Goal: Information Seeking & Learning: Learn about a topic

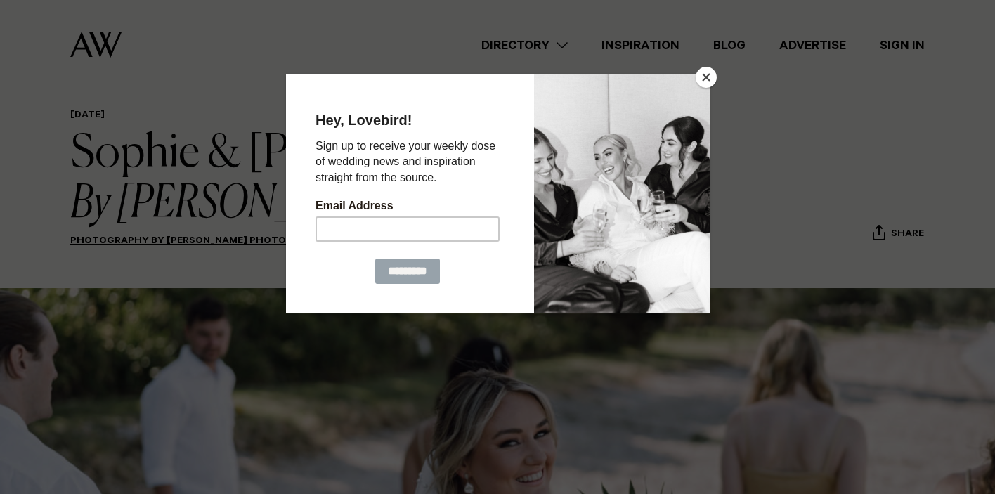
scroll to position [35, 0]
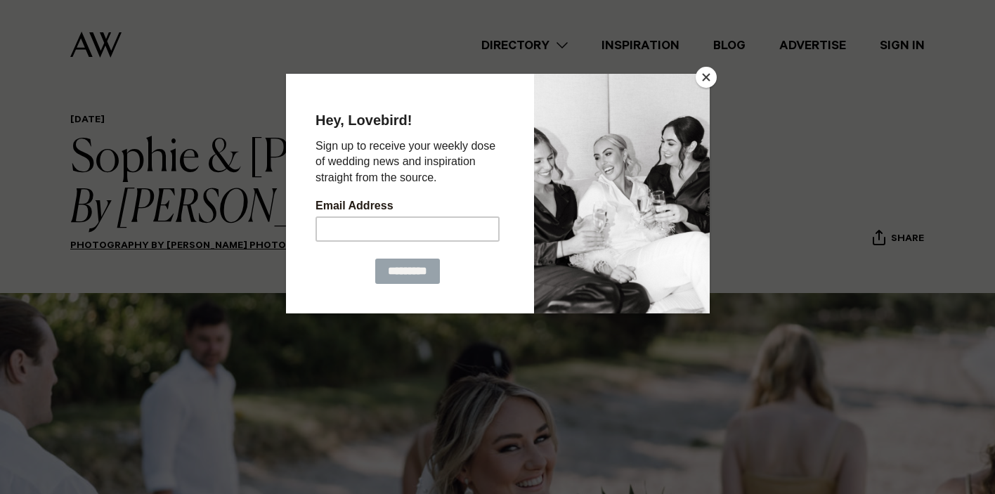
click at [705, 79] on button "Close" at bounding box center [706, 77] width 21 height 21
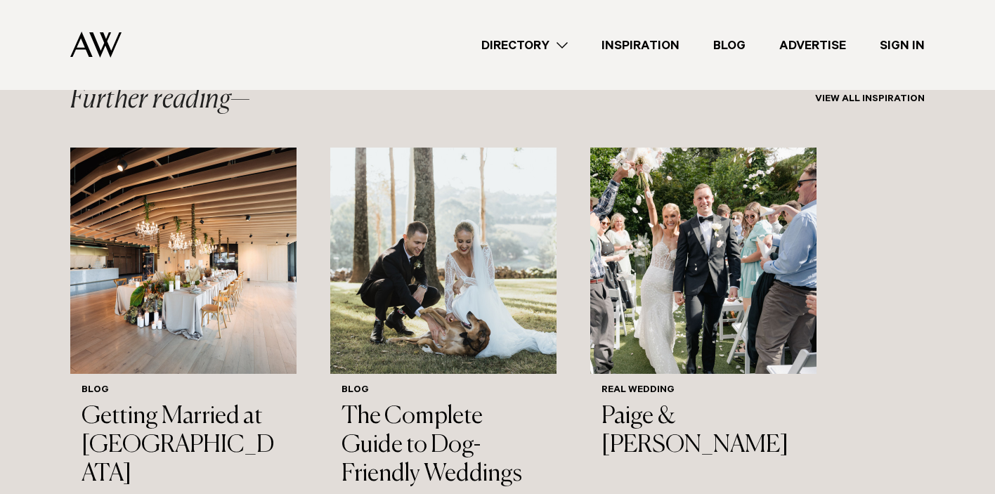
scroll to position [12362, 0]
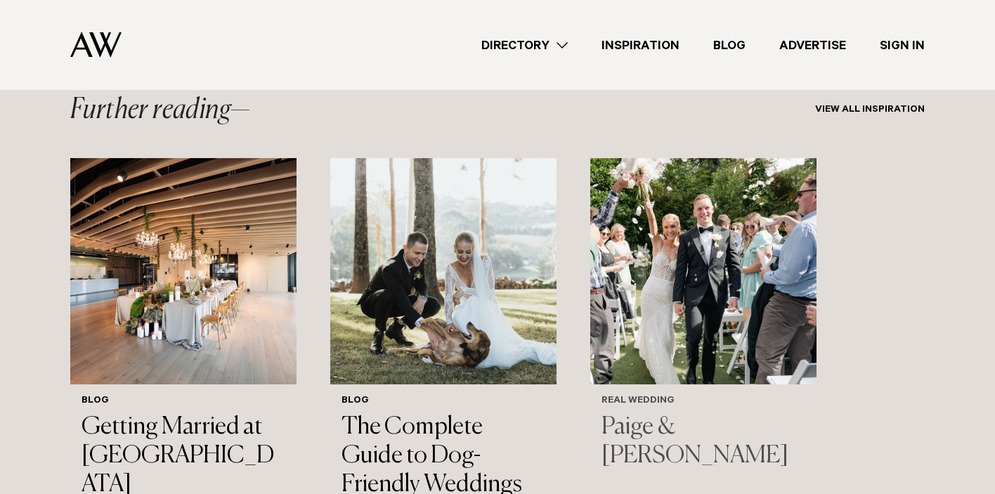
click at [658, 235] on img "3 / 3" at bounding box center [703, 271] width 226 height 226
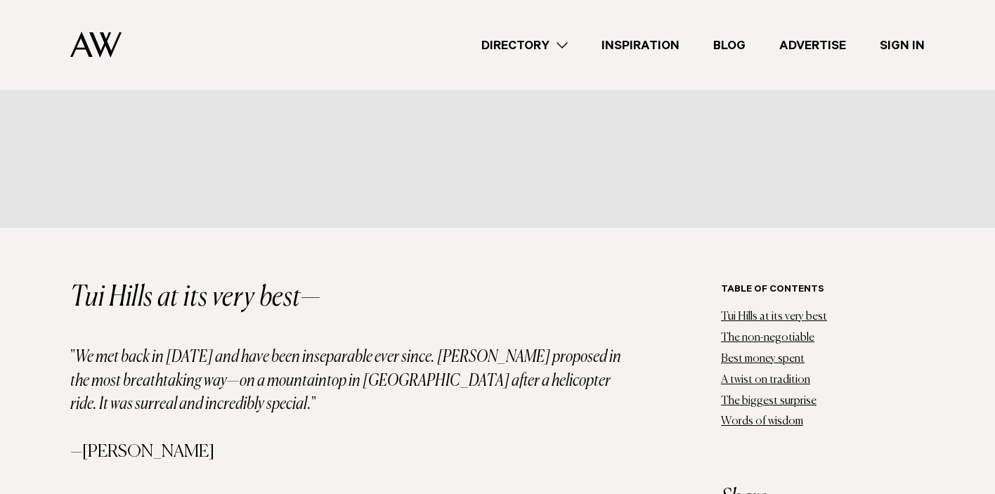
scroll to position [635, 0]
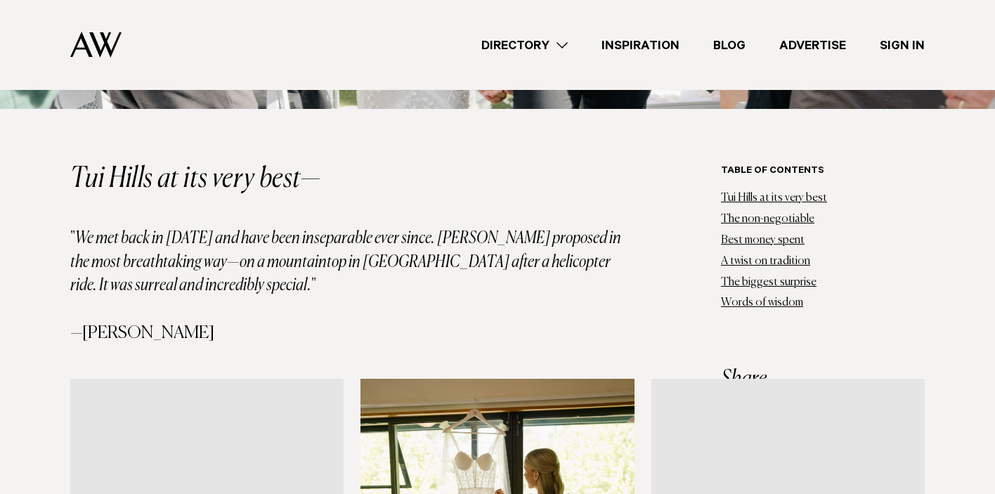
click at [103, 36] on img at bounding box center [95, 45] width 51 height 26
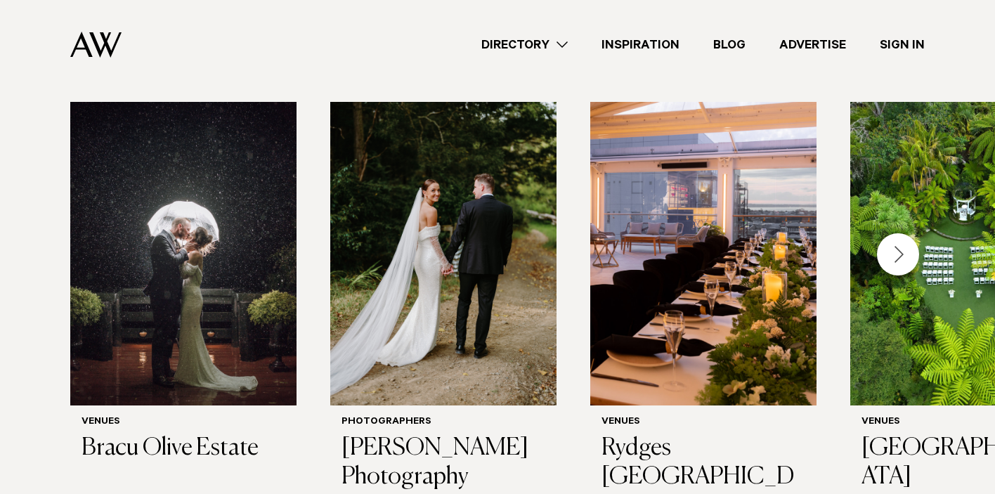
scroll to position [15, 0]
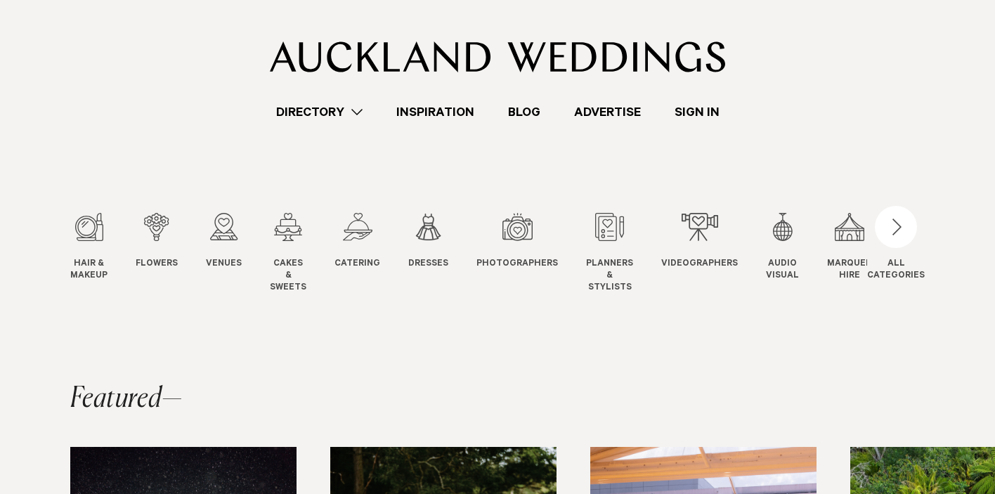
click at [675, 150] on section "Hair & Makeup Hair & Makeup Flowers Flowers Venues Venues Cakes" at bounding box center [497, 231] width 995 height 218
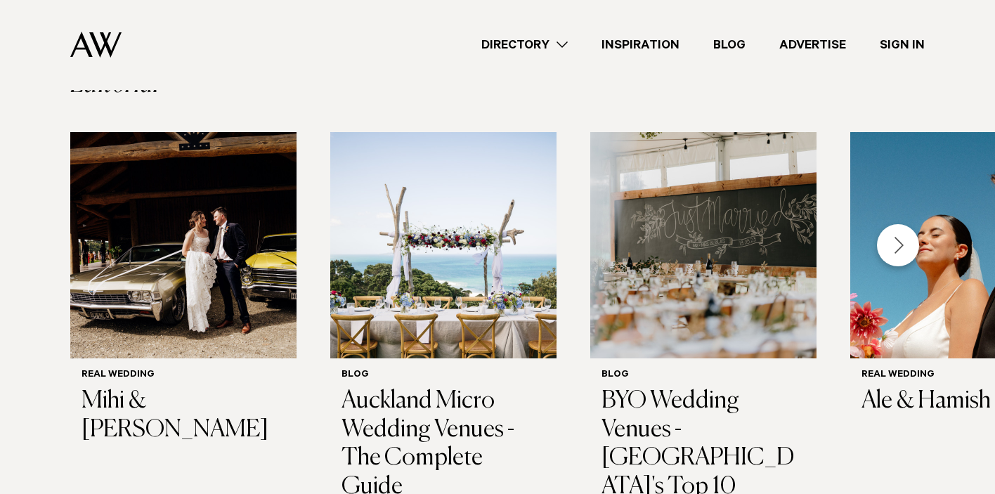
scroll to position [1081, 0]
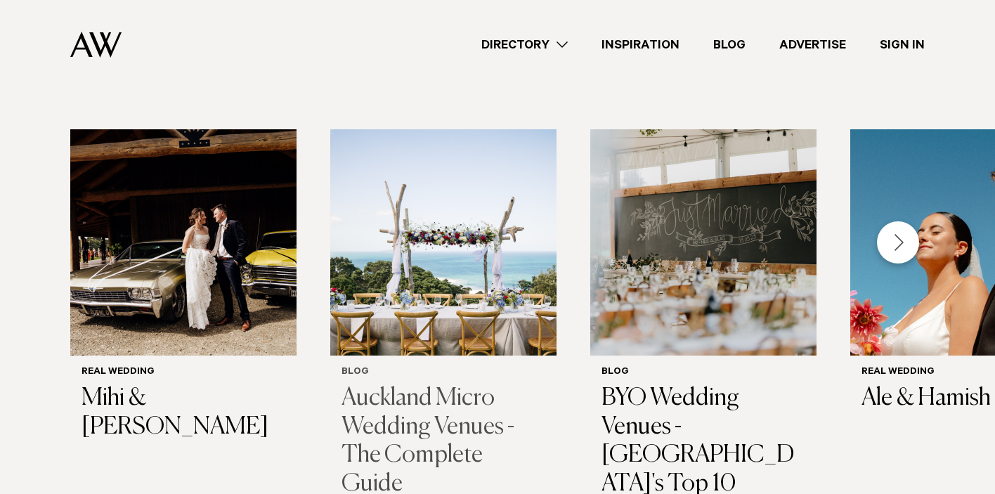
click at [511, 207] on img "2 / 14" at bounding box center [443, 242] width 226 height 226
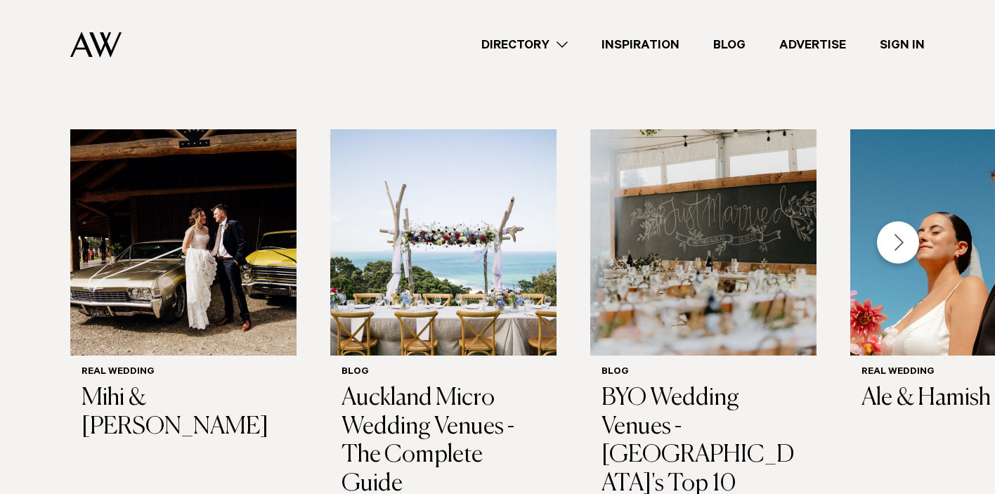
click at [892, 221] on div "Next slide" at bounding box center [898, 242] width 42 height 42
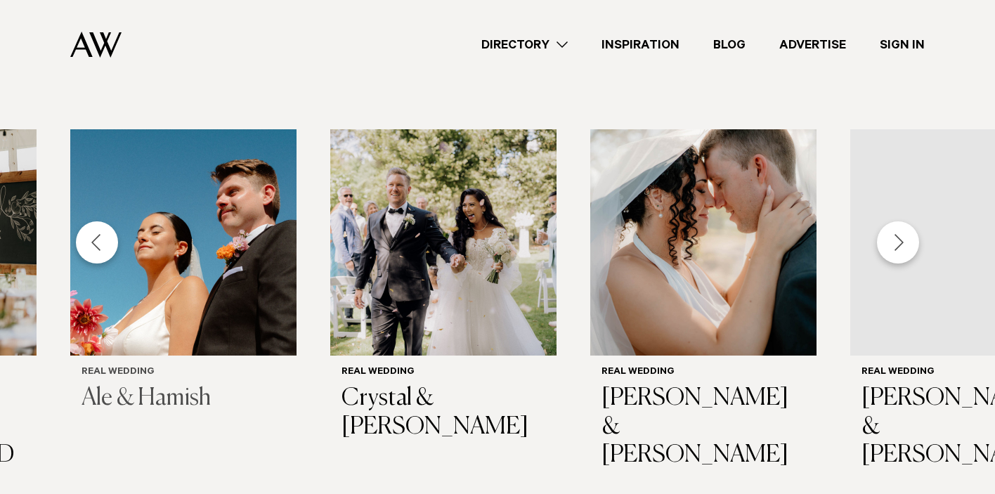
click at [177, 183] on img "4 / 14" at bounding box center [183, 242] width 226 height 226
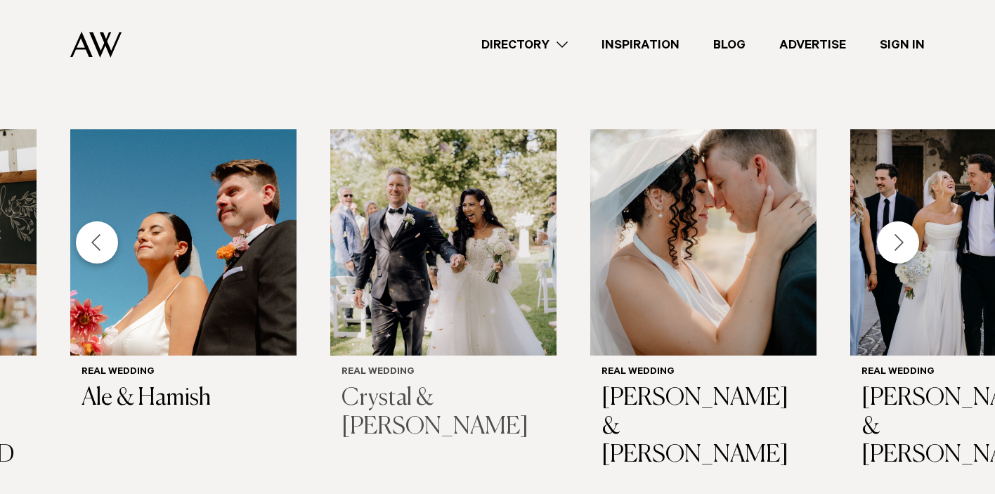
scroll to position [1022, 0]
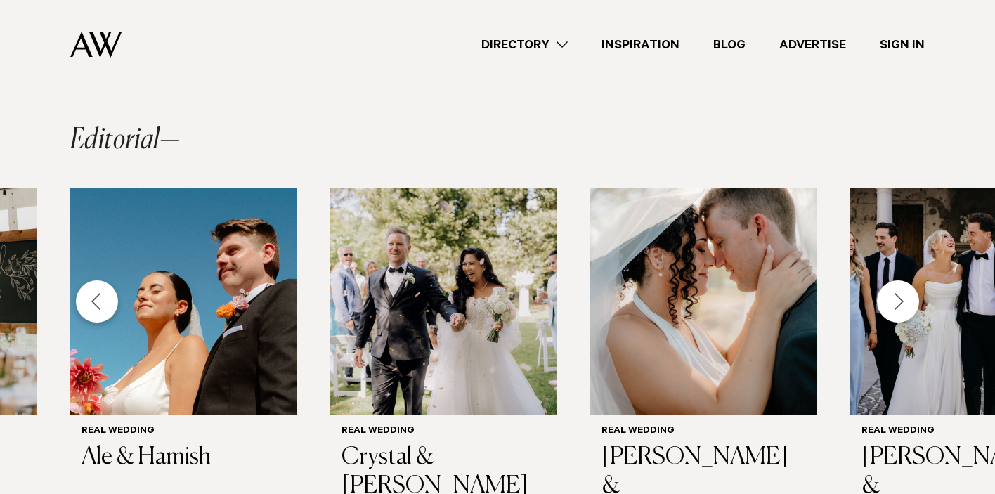
click at [905, 280] on div "Next slide" at bounding box center [898, 301] width 42 height 42
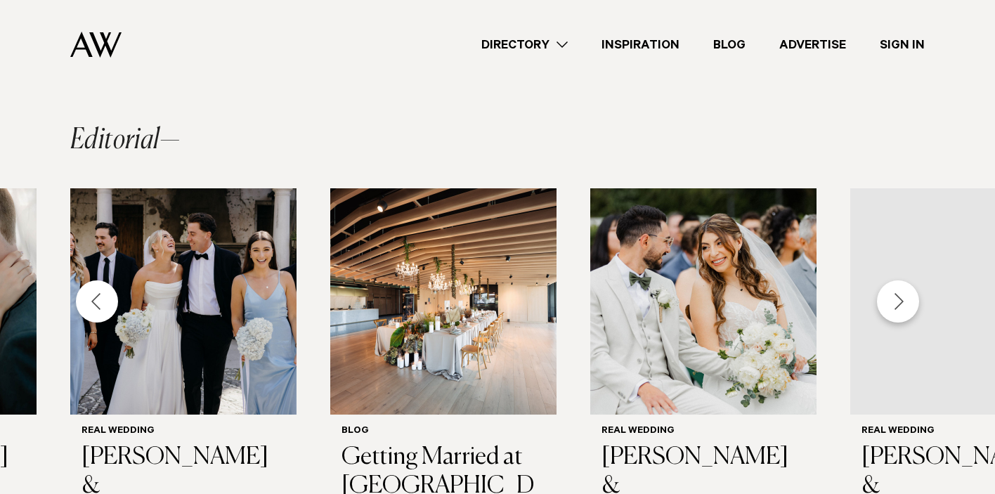
click at [905, 280] on div "Next slide" at bounding box center [898, 301] width 42 height 42
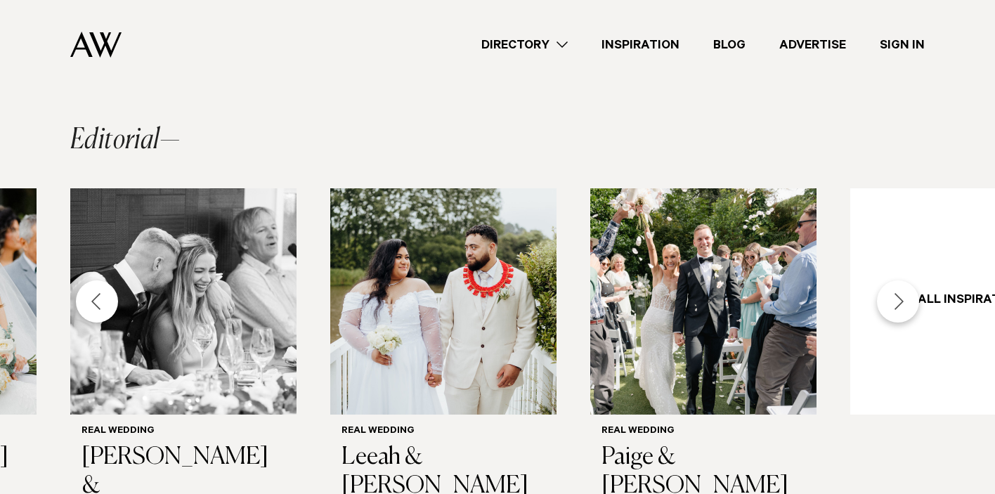
click at [904, 280] on div "Next slide" at bounding box center [898, 301] width 42 height 42
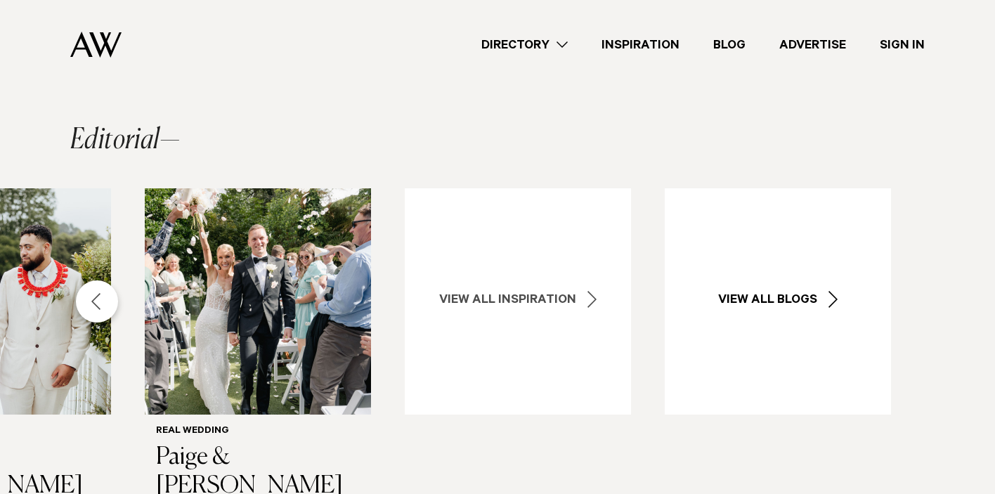
click at [600, 204] on link "View all Inspiration" at bounding box center [518, 301] width 226 height 226
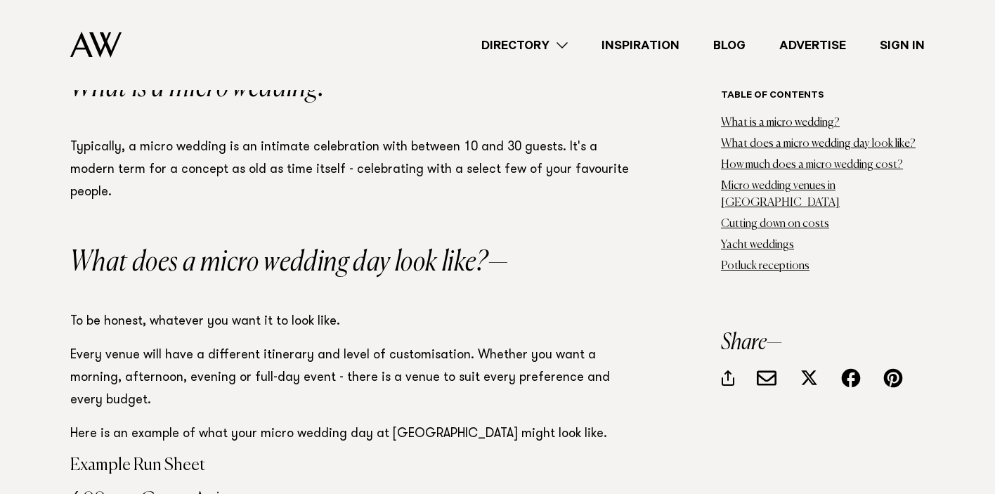
scroll to position [997, 0]
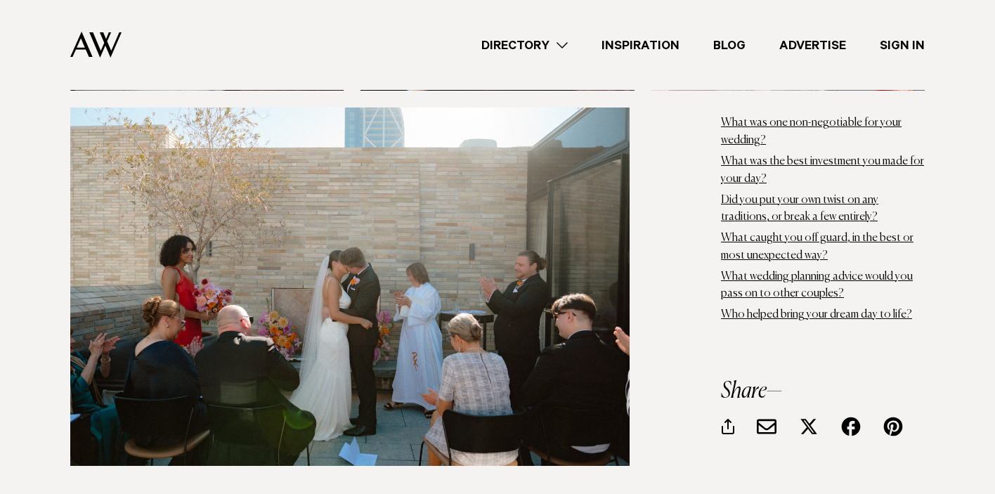
scroll to position [4660, 0]
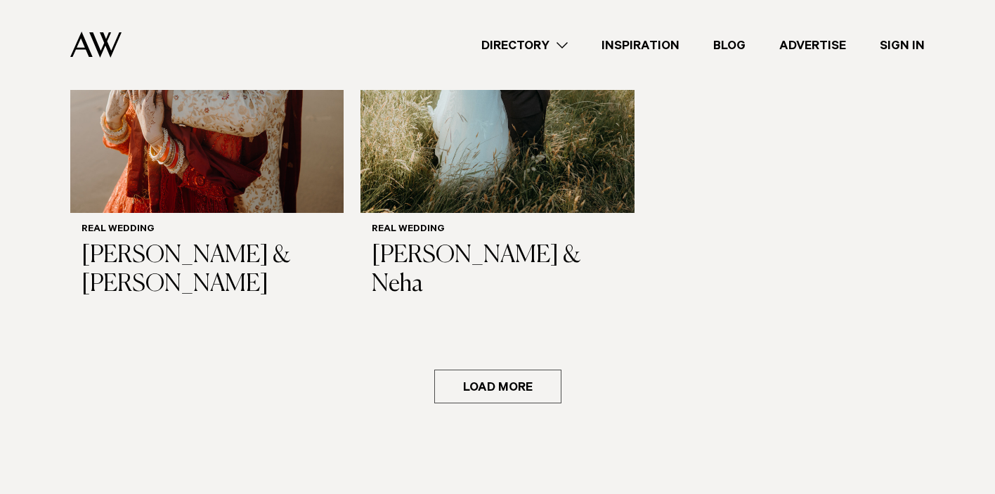
scroll to position [2131, 0]
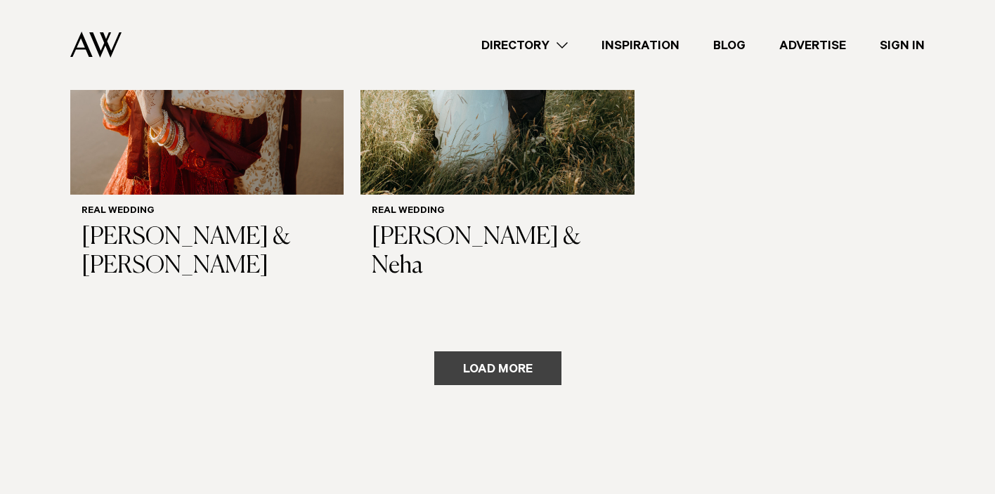
click at [531, 351] on button "Load more" at bounding box center [497, 368] width 127 height 34
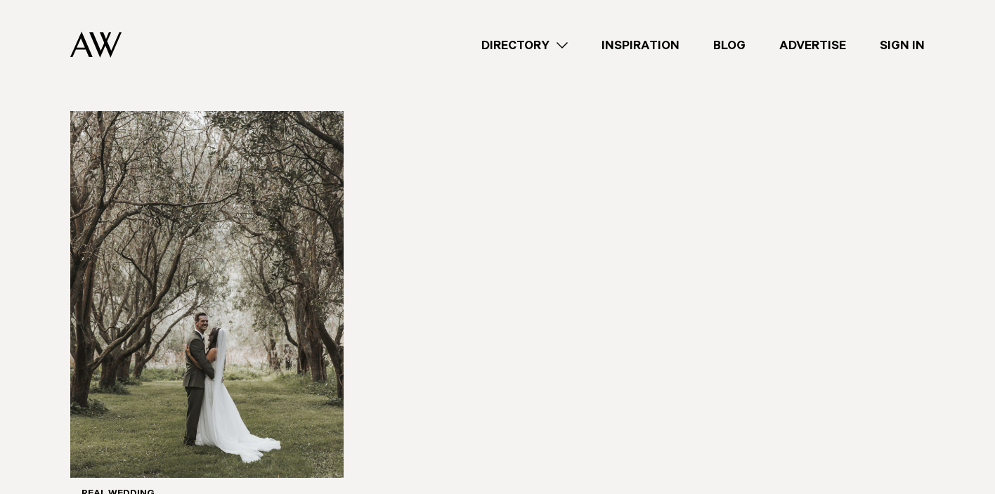
scroll to position [3927, 0]
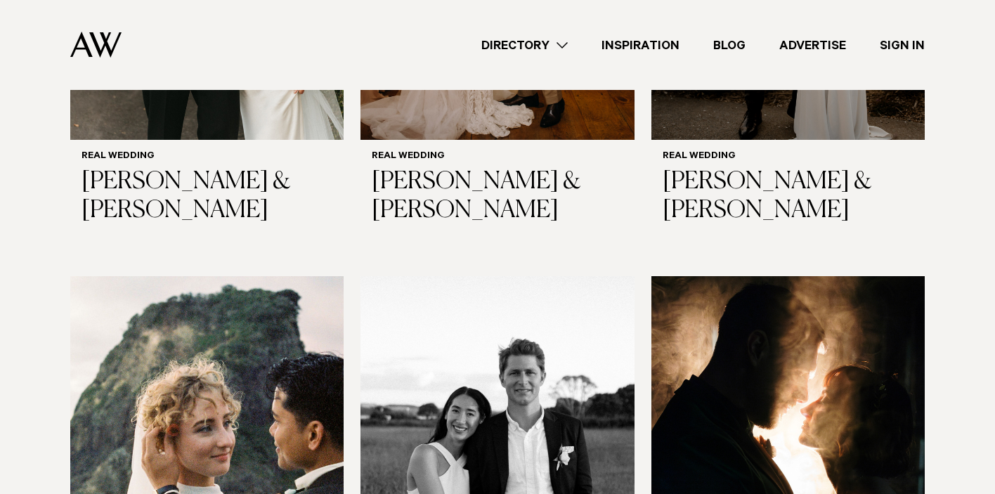
scroll to position [5197, 0]
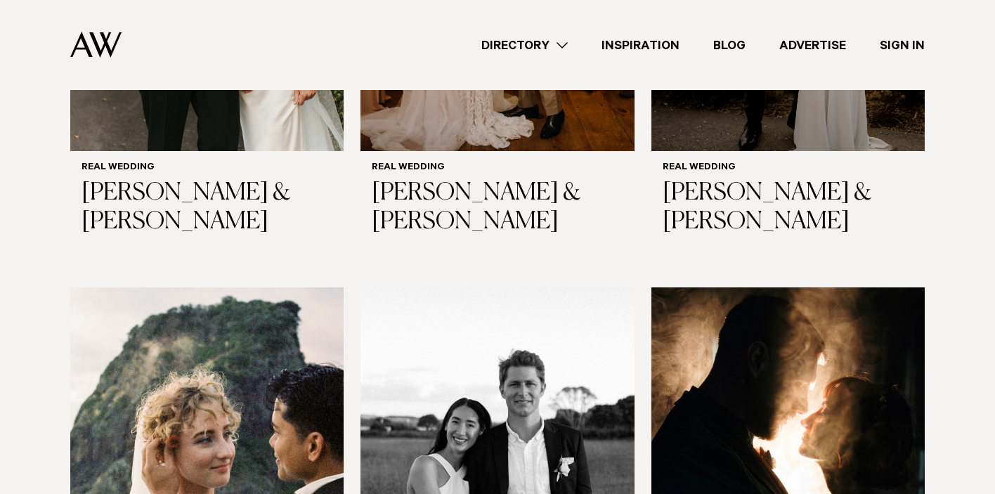
click at [525, 287] on img at bounding box center [496, 470] width 273 height 367
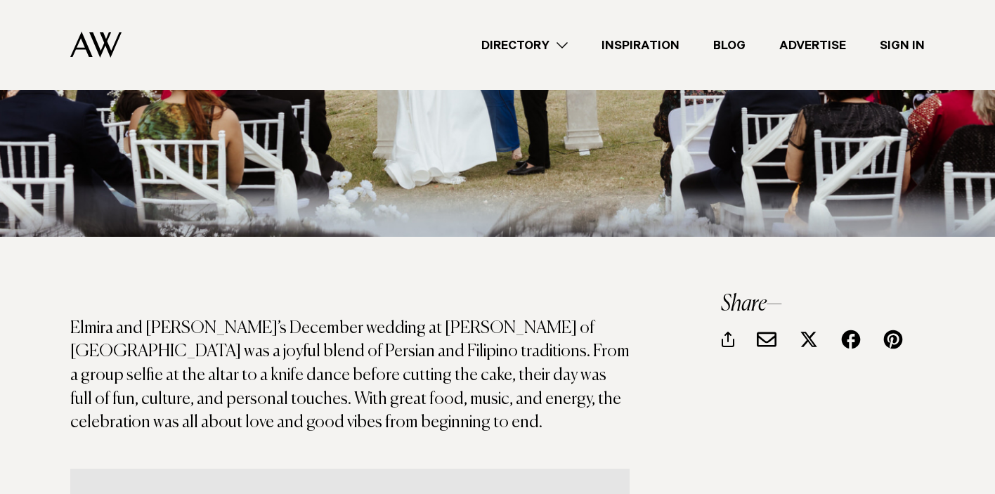
scroll to position [665, 0]
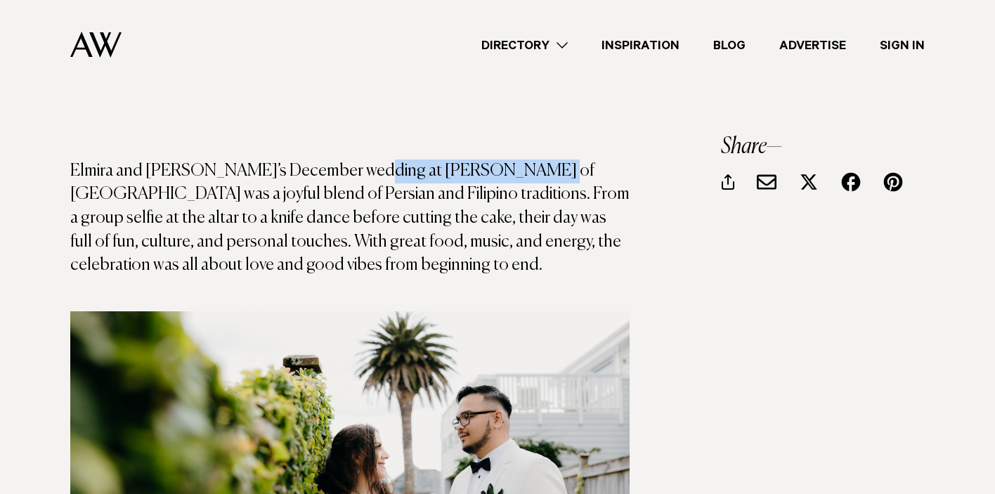
drag, startPoint x: 345, startPoint y: 170, endPoint x: 519, endPoint y: 174, distance: 173.6
click at [519, 174] on p "Elmira and [PERSON_NAME]’s December wedding at [PERSON_NAME] of [GEOGRAPHIC_DAT…" at bounding box center [349, 207] width 559 height 142
copy p "McHugh’s of Cheltenham"
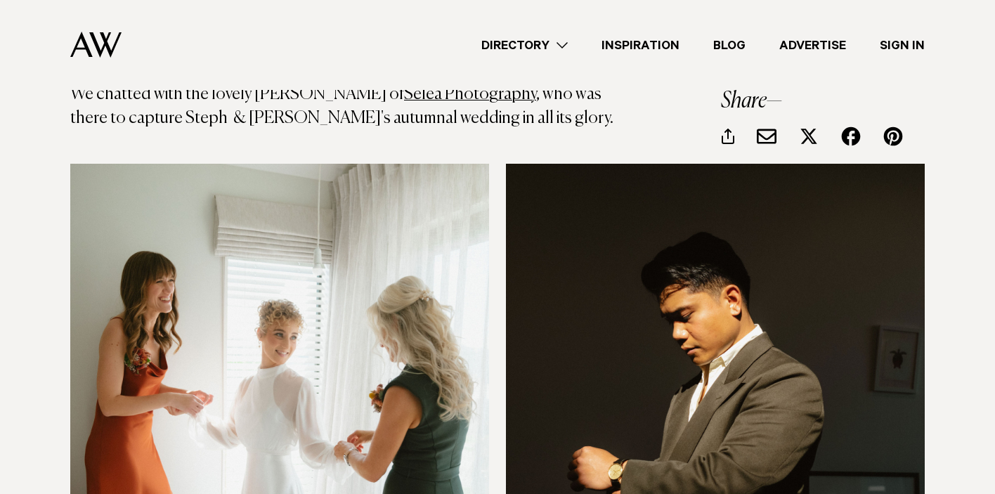
scroll to position [339, 0]
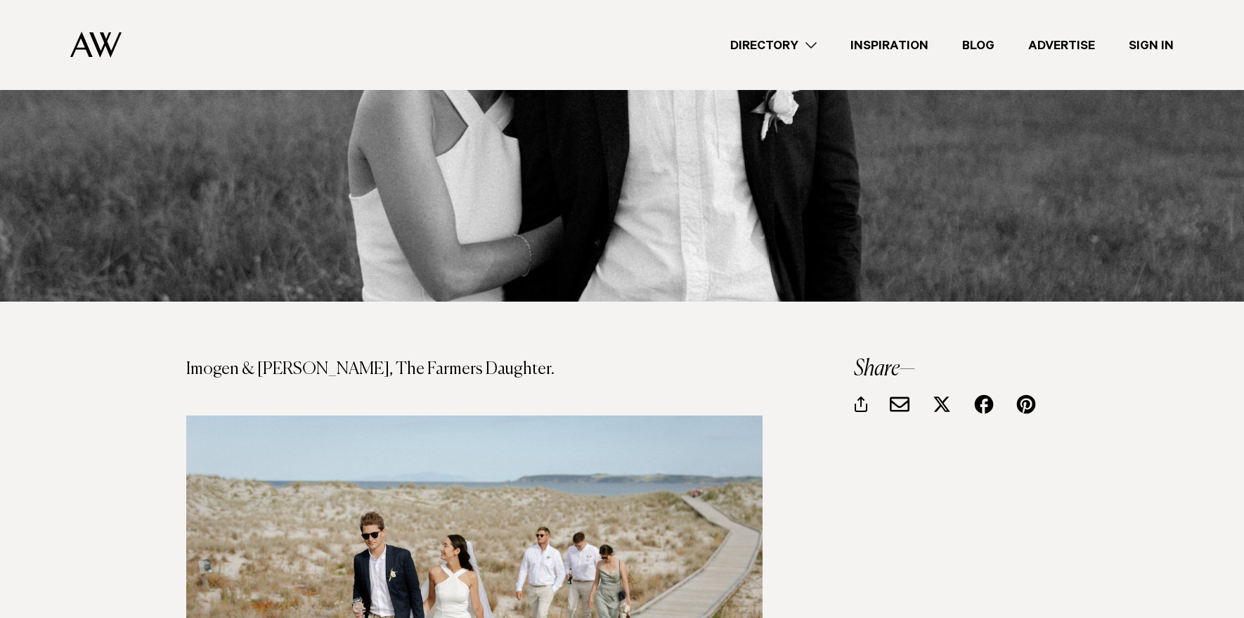
scroll to position [563, 0]
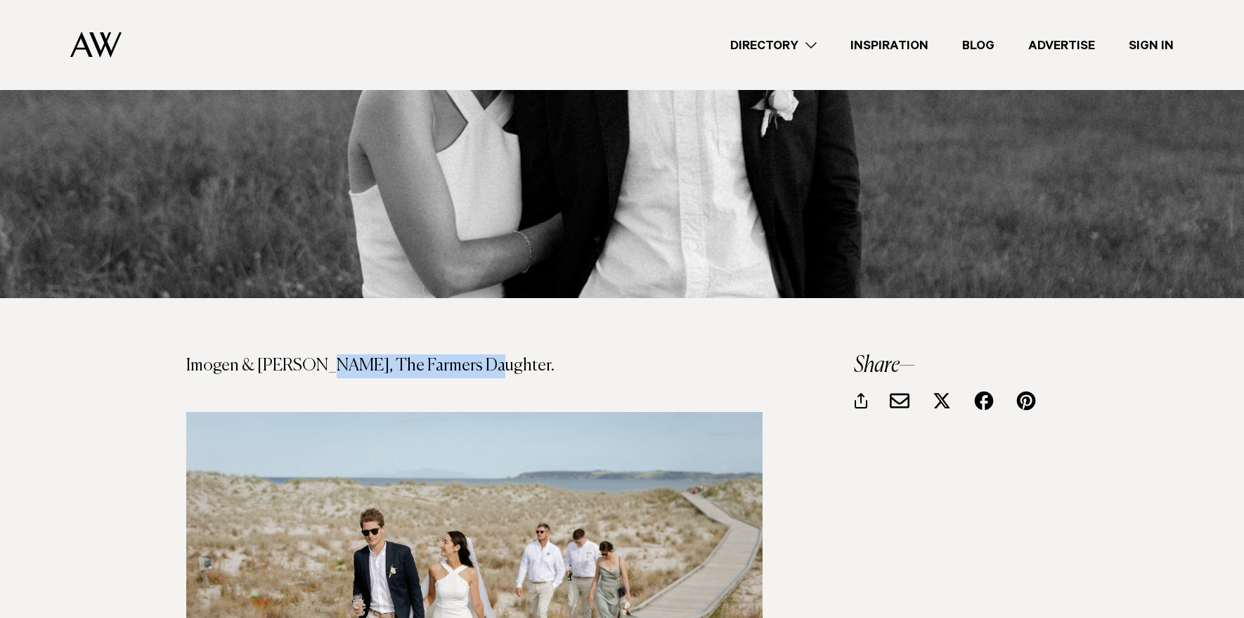
drag, startPoint x: 479, startPoint y: 361, endPoint x: 308, endPoint y: 360, distance: 170.8
click at [308, 360] on p "Imogen & Daniel, The Farmers Daughter." at bounding box center [474, 366] width 576 height 24
copy p "The Farmers Daughter."
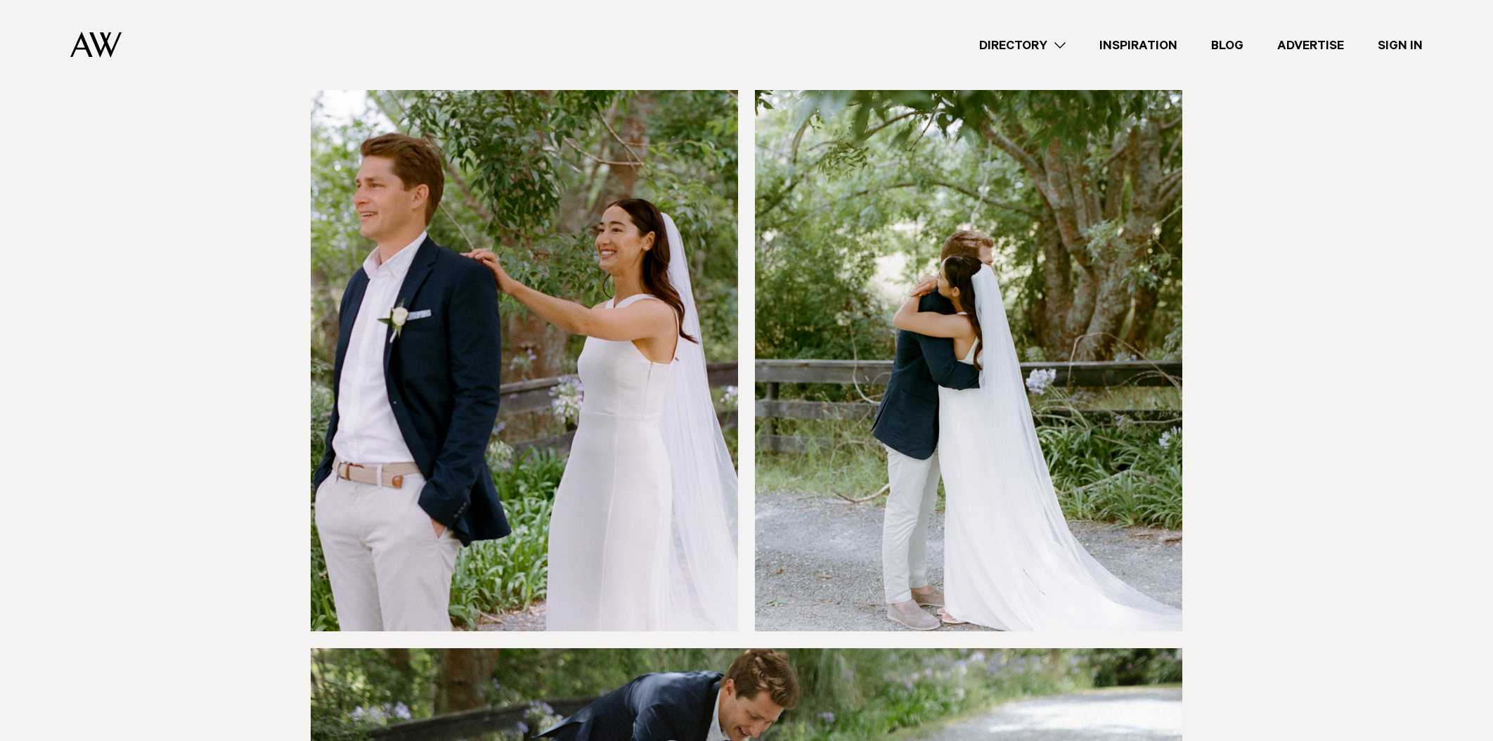
scroll to position [2093, 0]
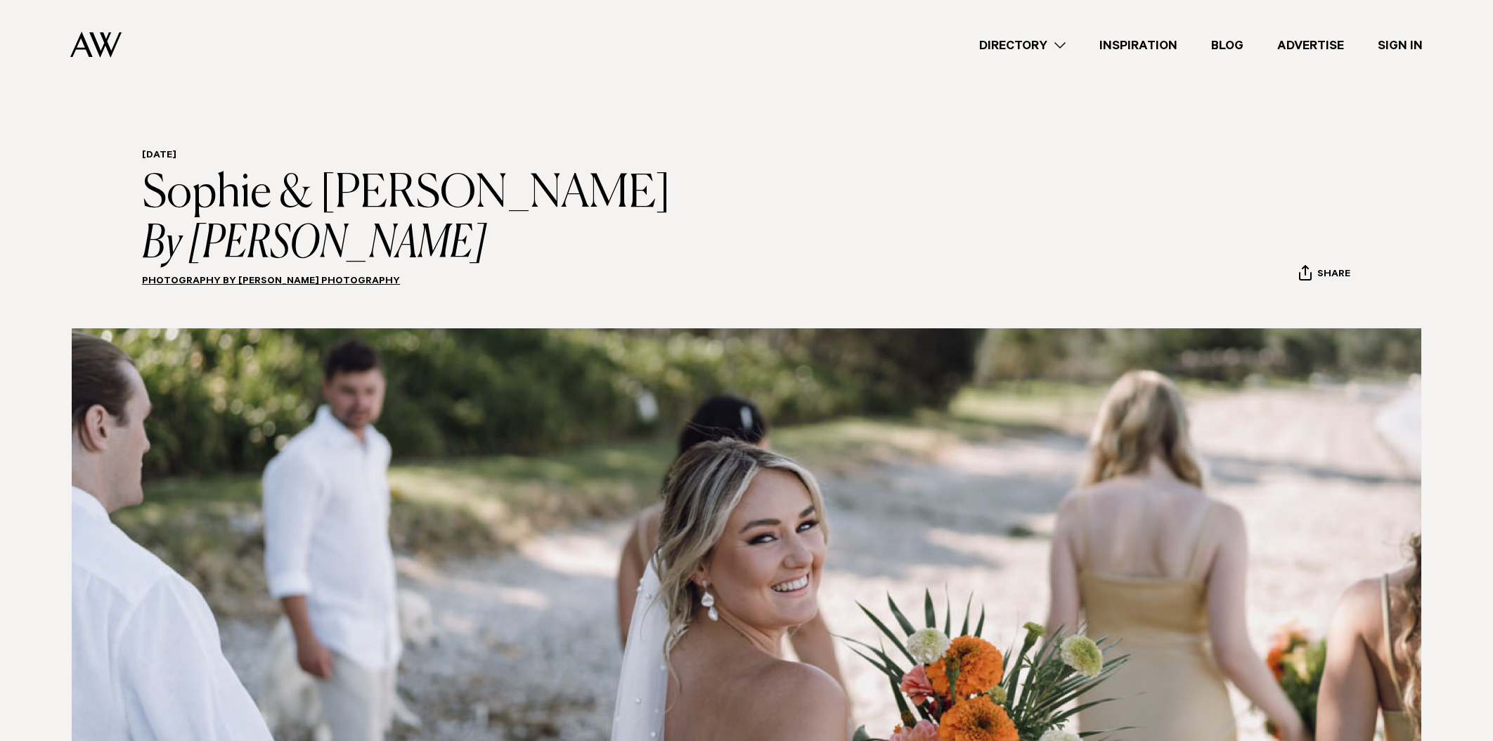
click at [107, 48] on img at bounding box center [95, 45] width 51 height 26
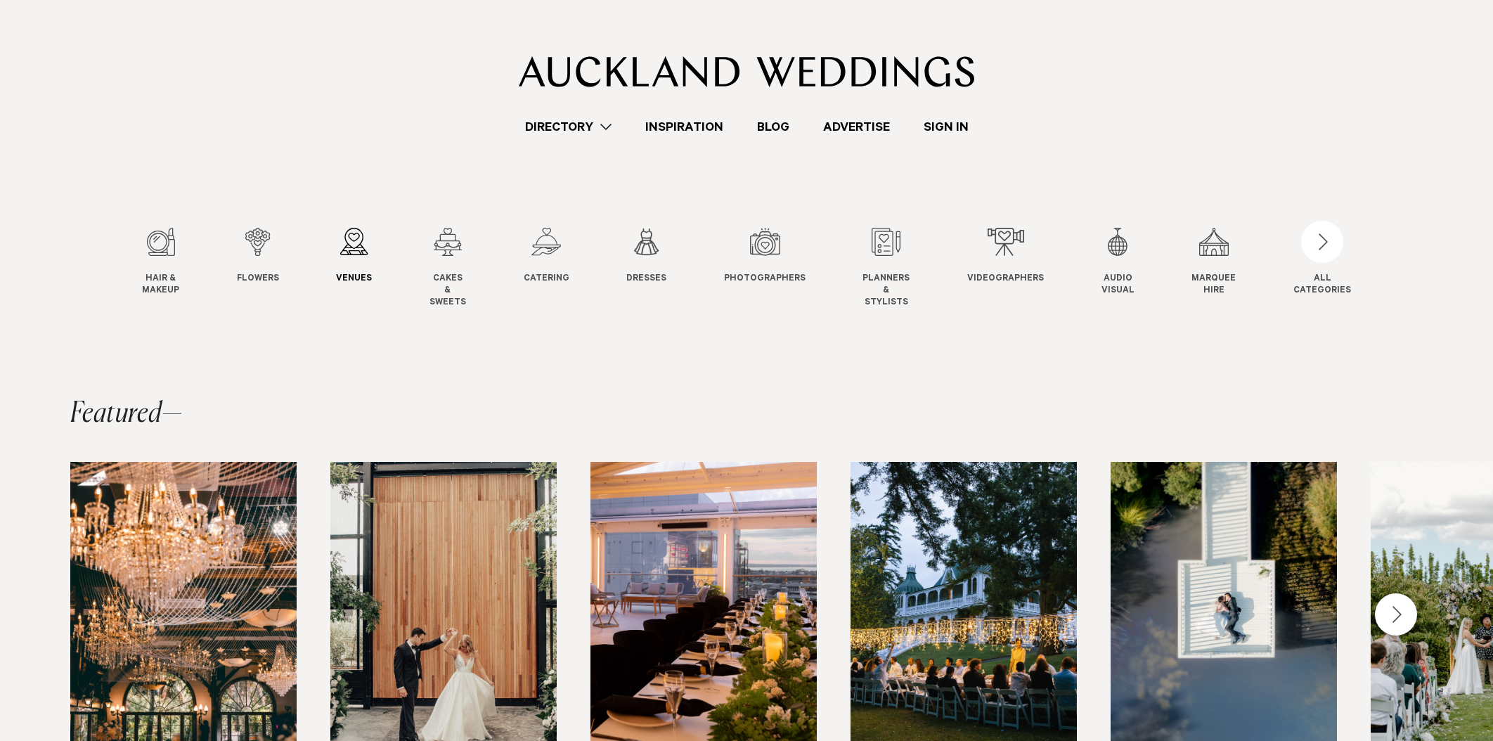
click at [350, 240] on div "3 / 12" at bounding box center [354, 242] width 36 height 28
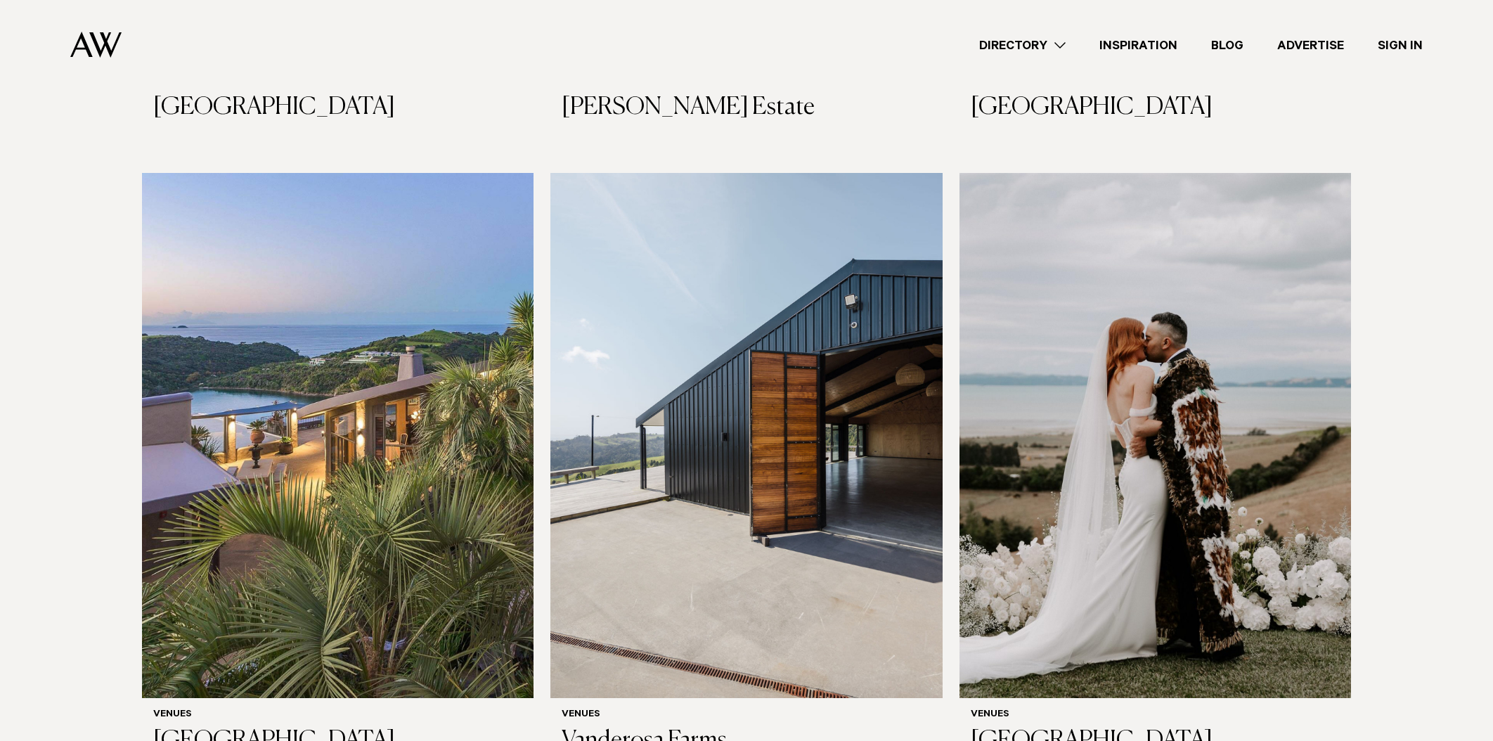
scroll to position [6689, 0]
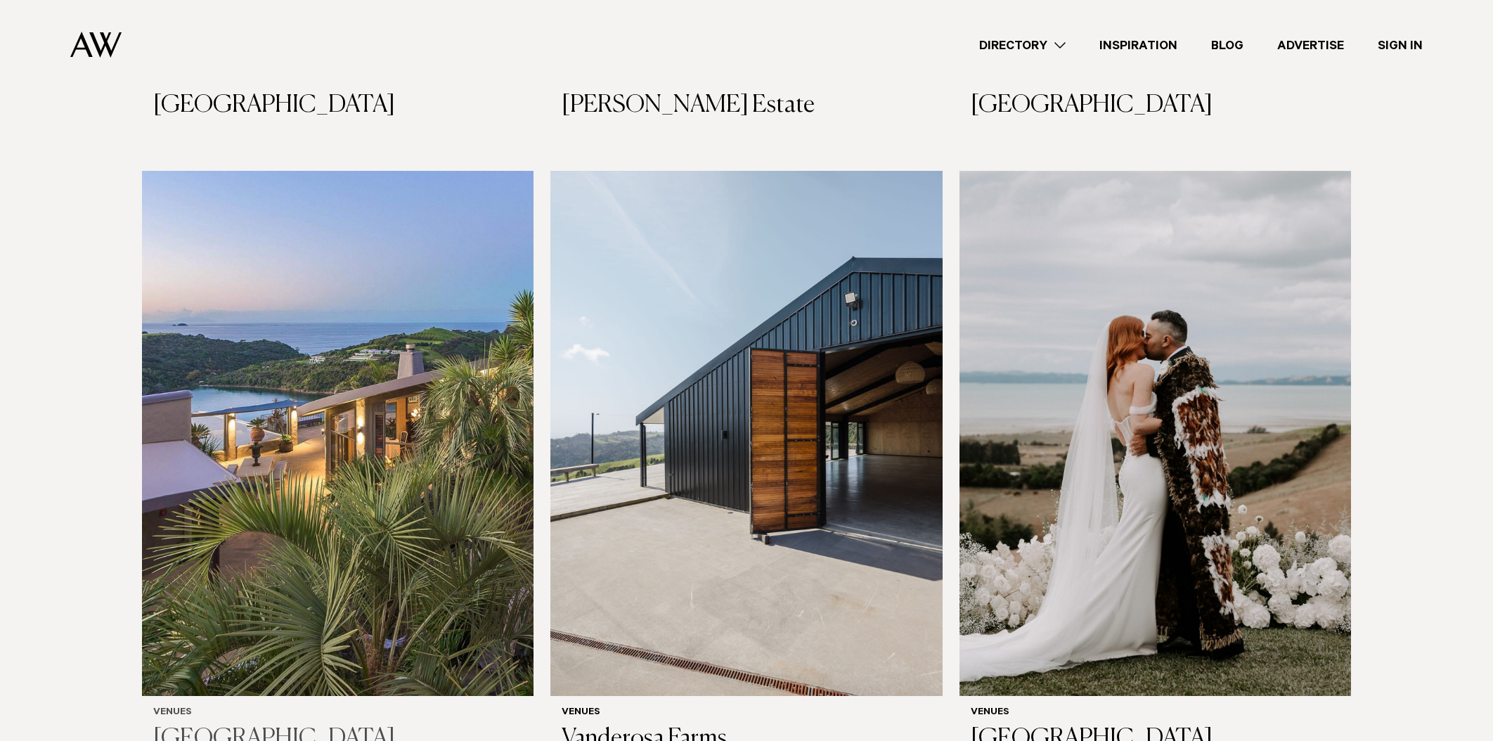
click at [461, 439] on img at bounding box center [337, 434] width 391 height 526
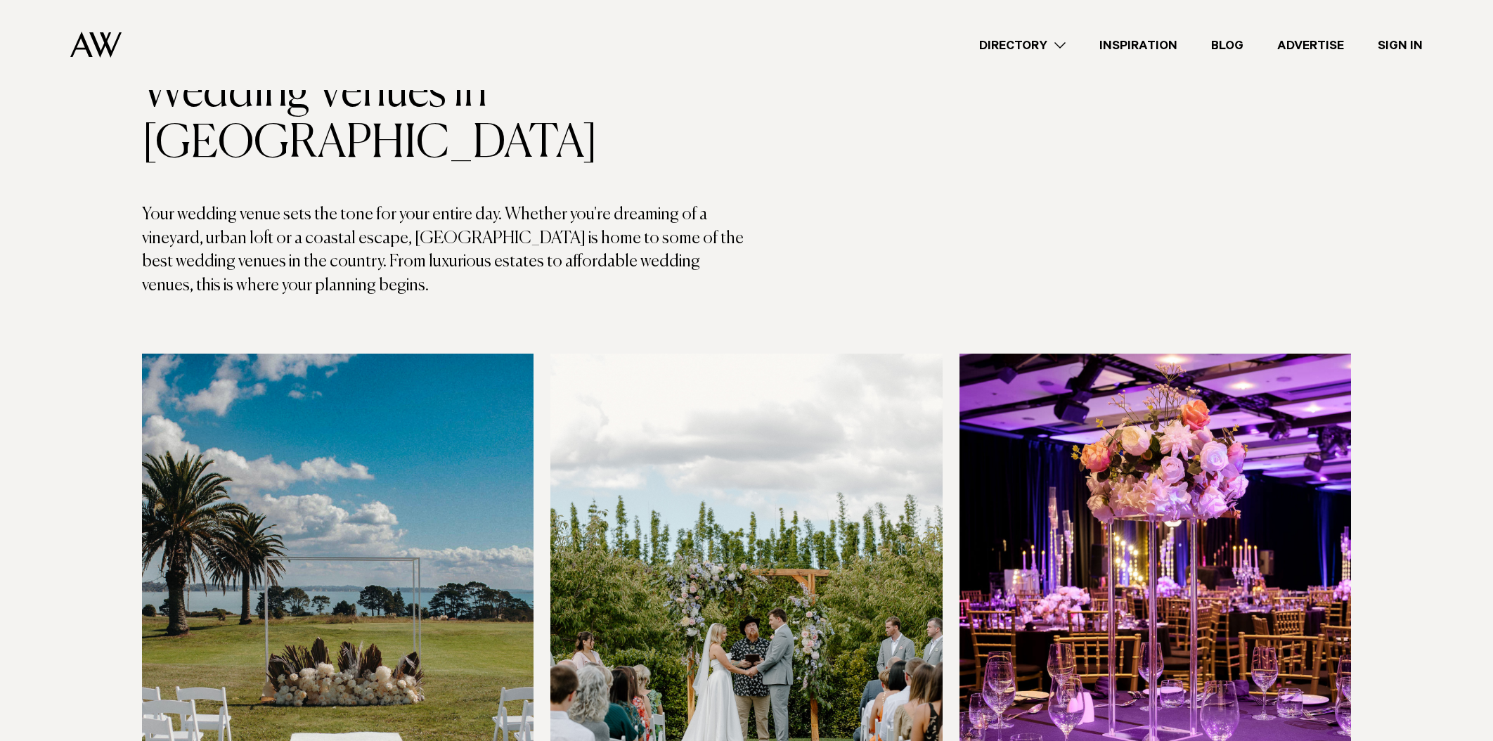
scroll to position [0, 0]
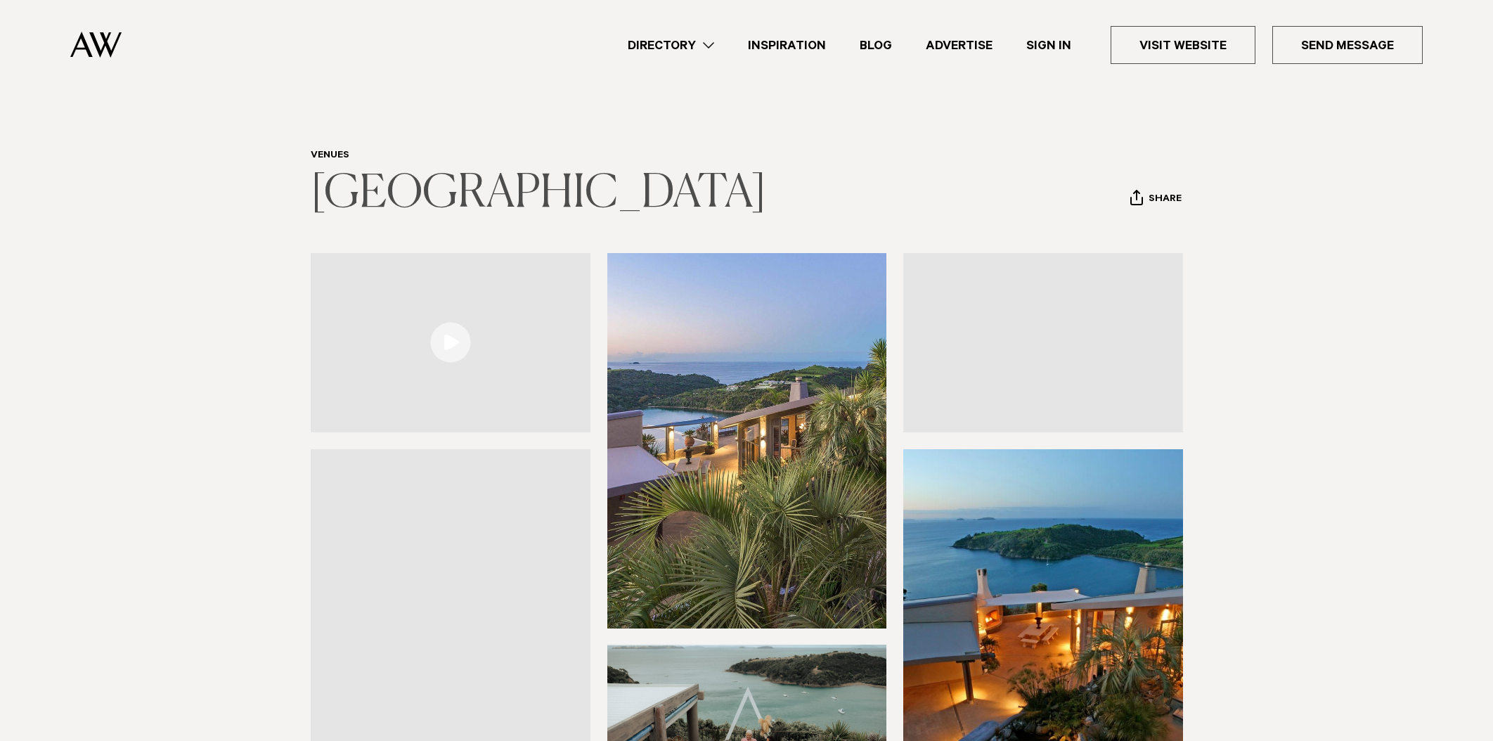
click at [515, 183] on link "[GEOGRAPHIC_DATA]" at bounding box center [538, 193] width 455 height 45
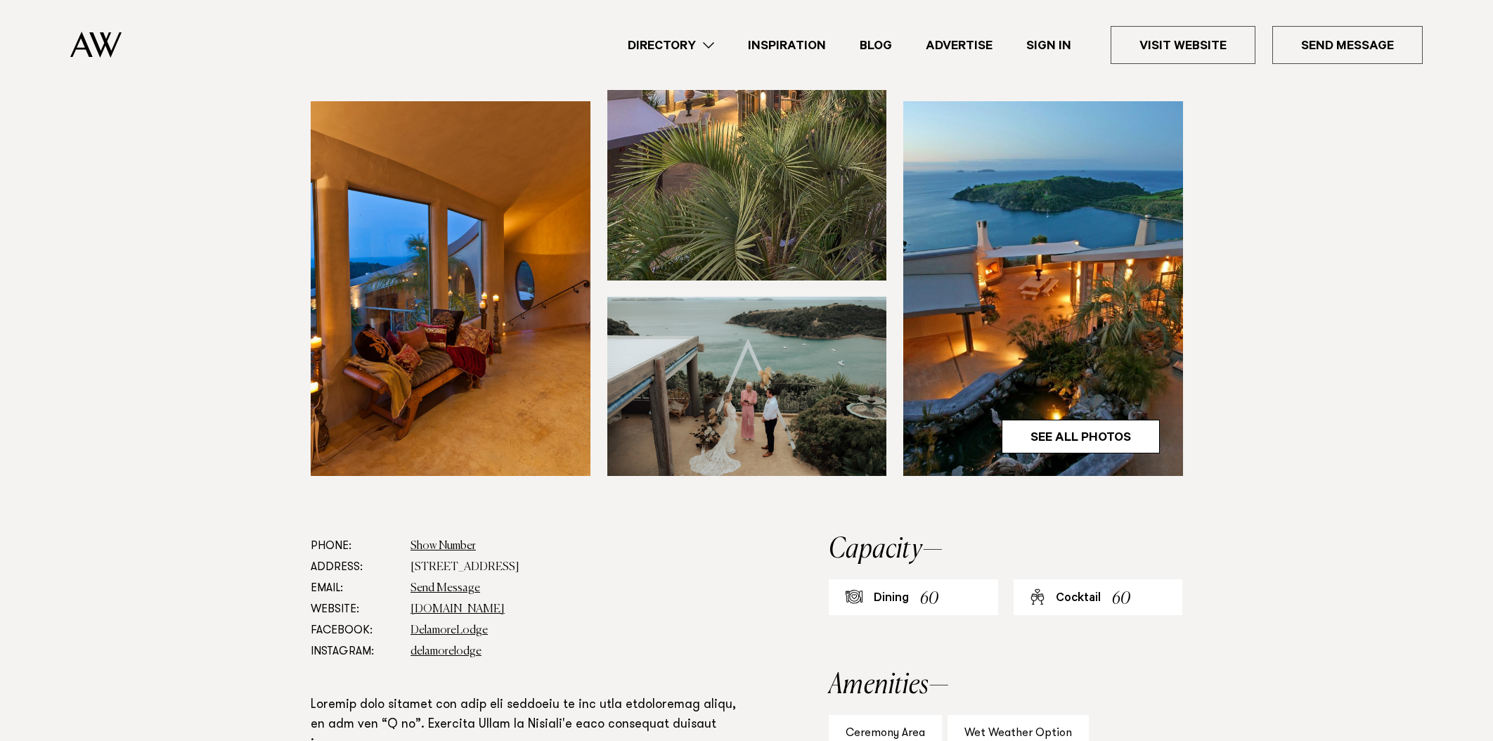
scroll to position [528, 0]
